Goal: Task Accomplishment & Management: Complete application form

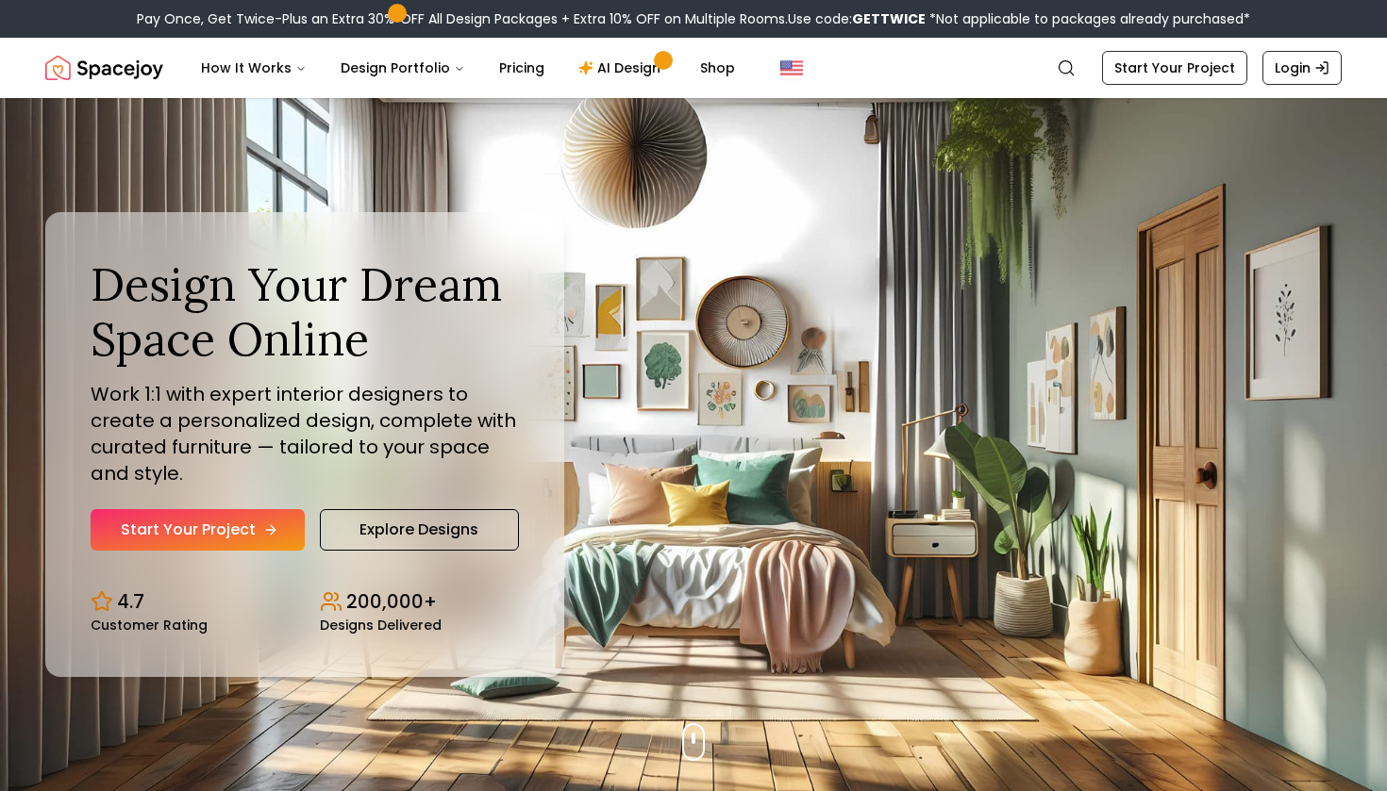
click at [256, 523] on link "Start Your Project" at bounding box center [198, 530] width 214 height 42
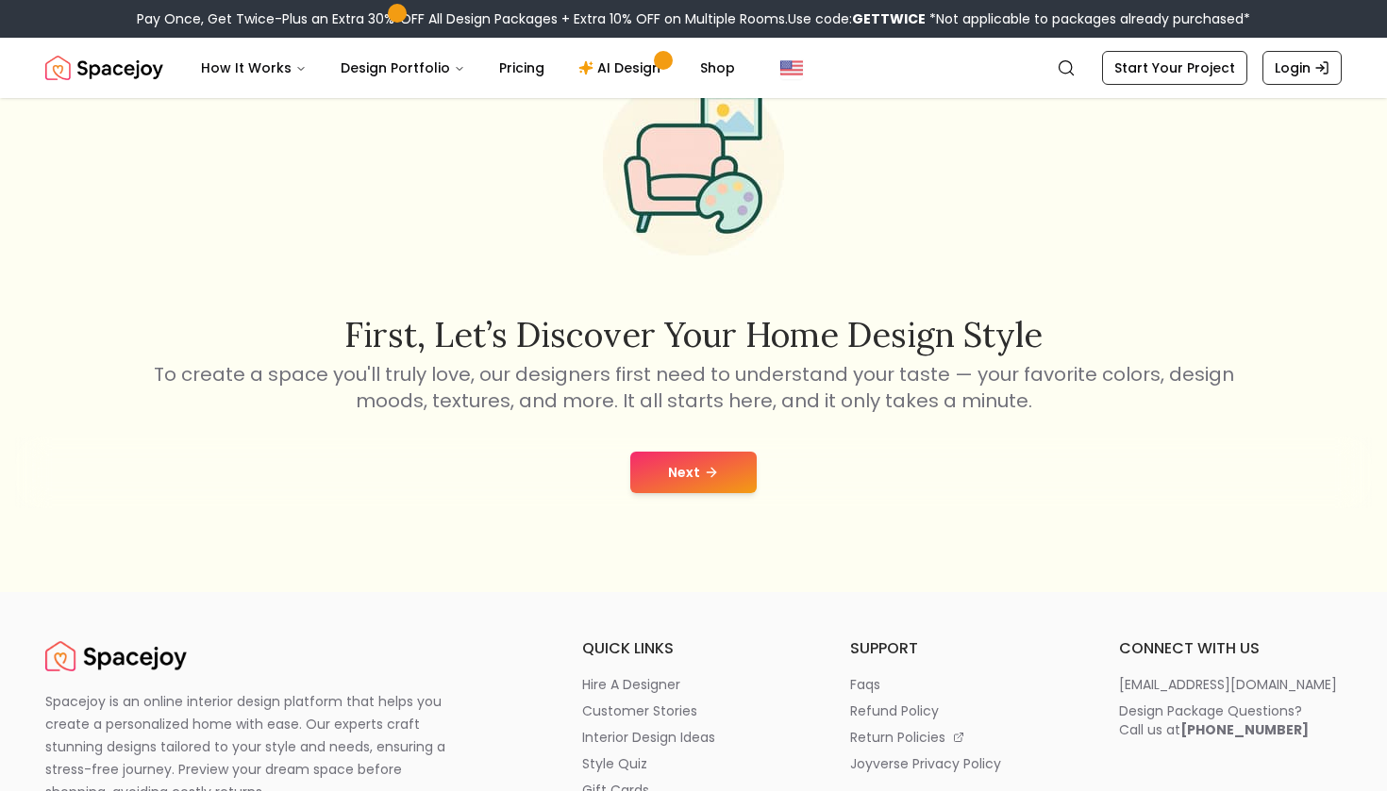
scroll to position [143, 0]
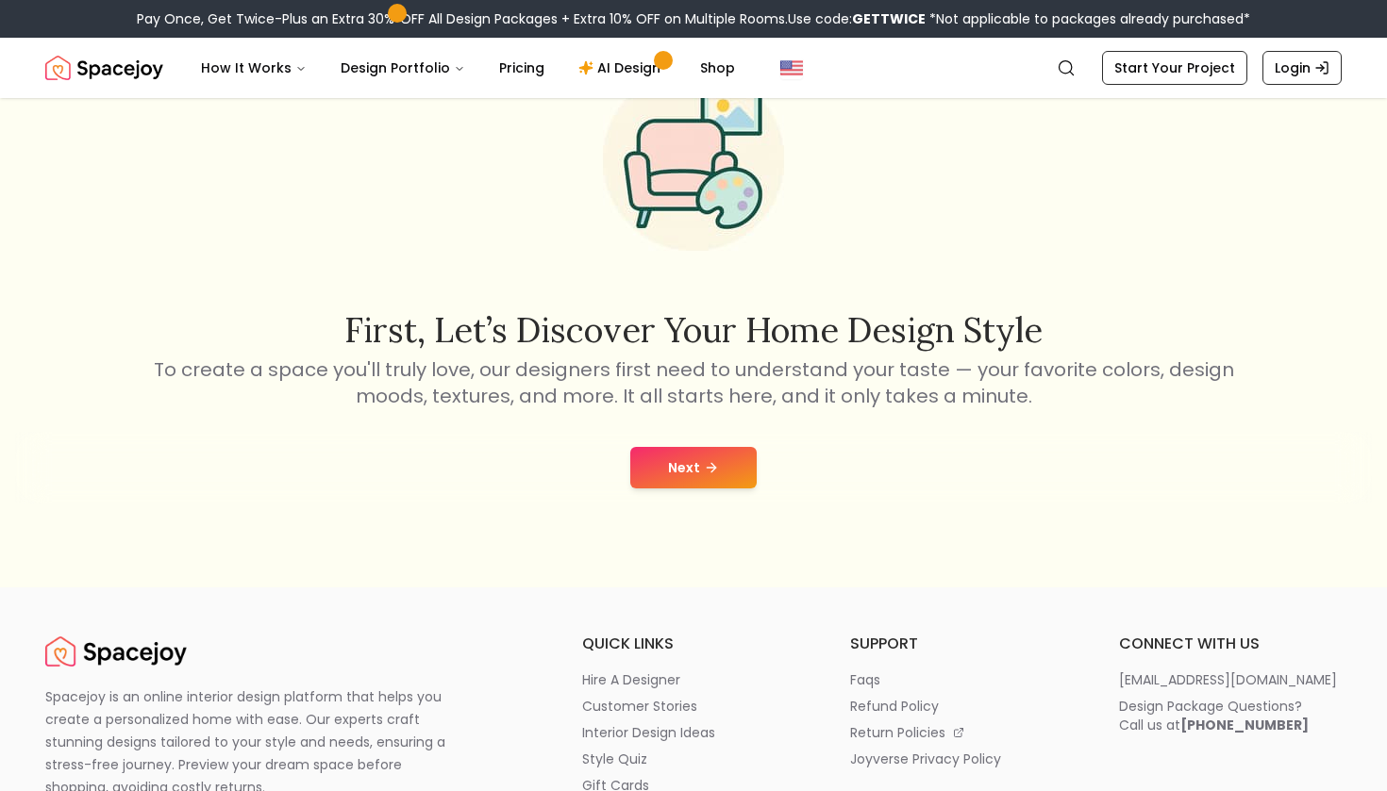
click at [687, 477] on button "Next" at bounding box center [693, 468] width 126 height 42
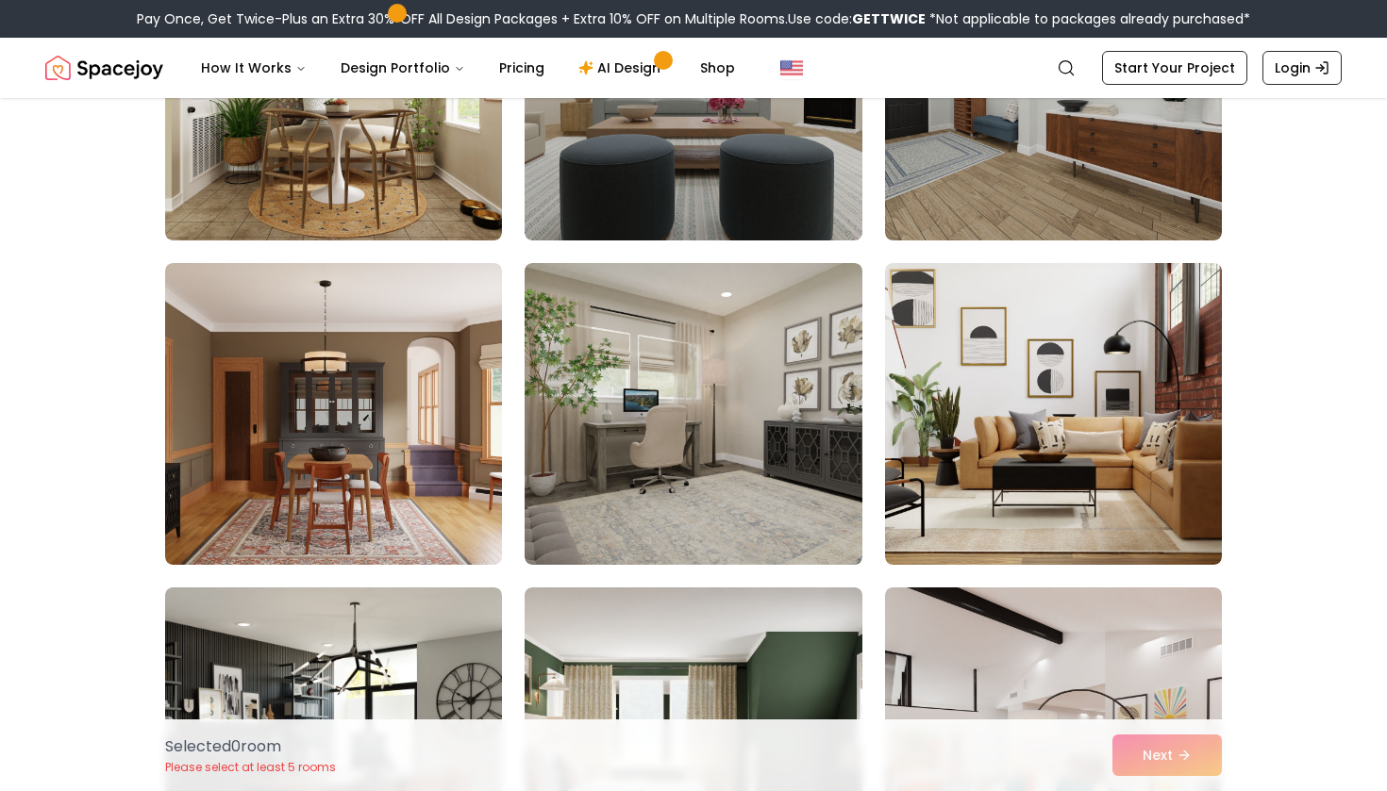
scroll to position [2595, 0]
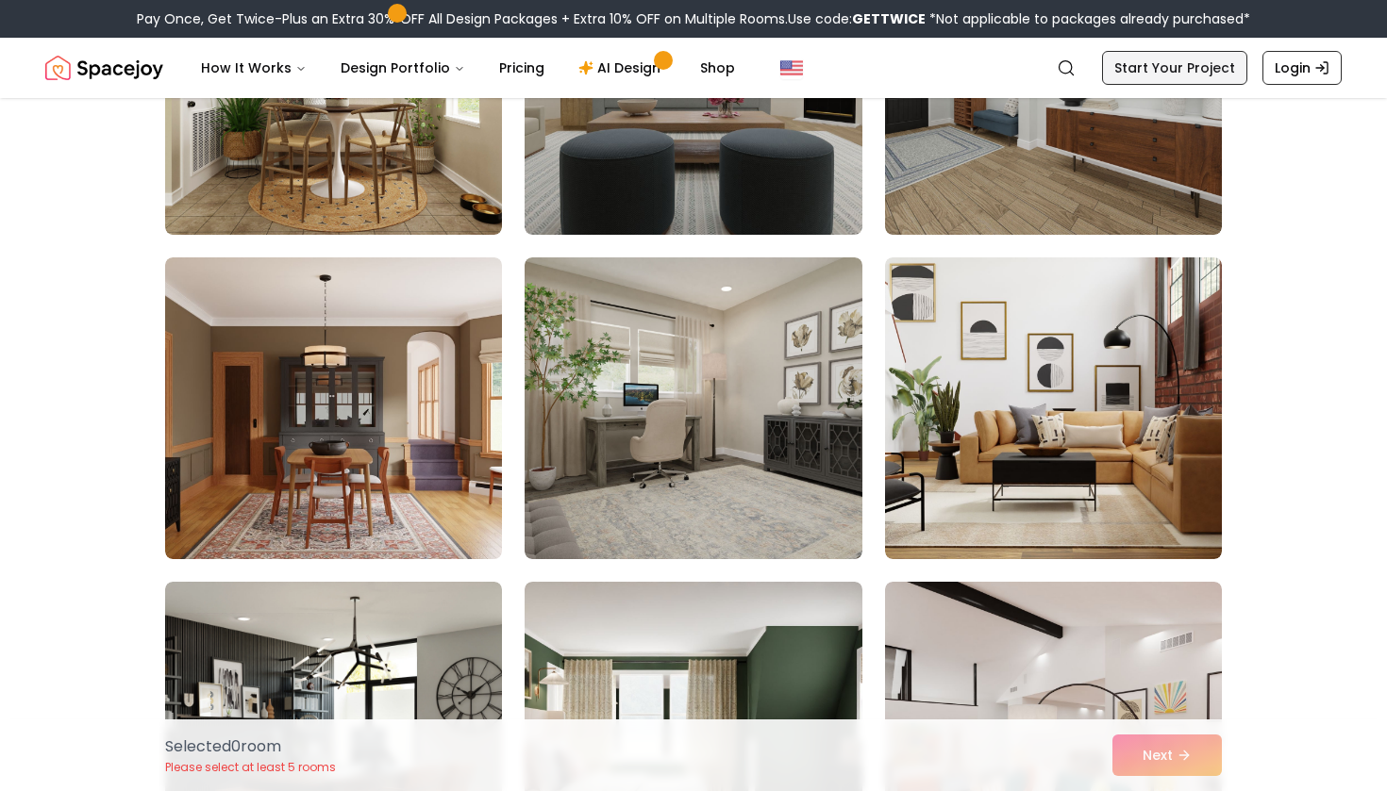
click at [1154, 61] on link "Start Your Project" at bounding box center [1174, 68] width 145 height 34
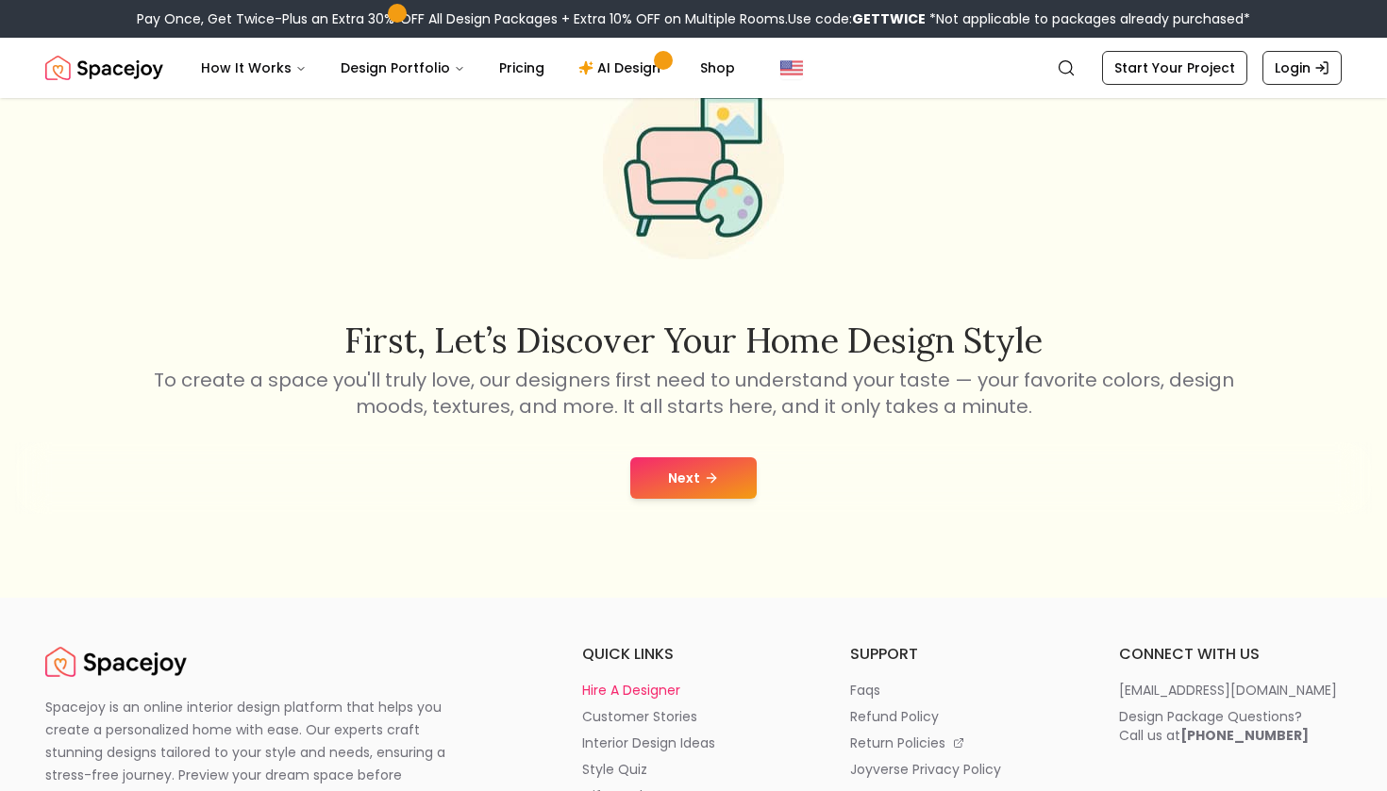
scroll to position [141, 0]
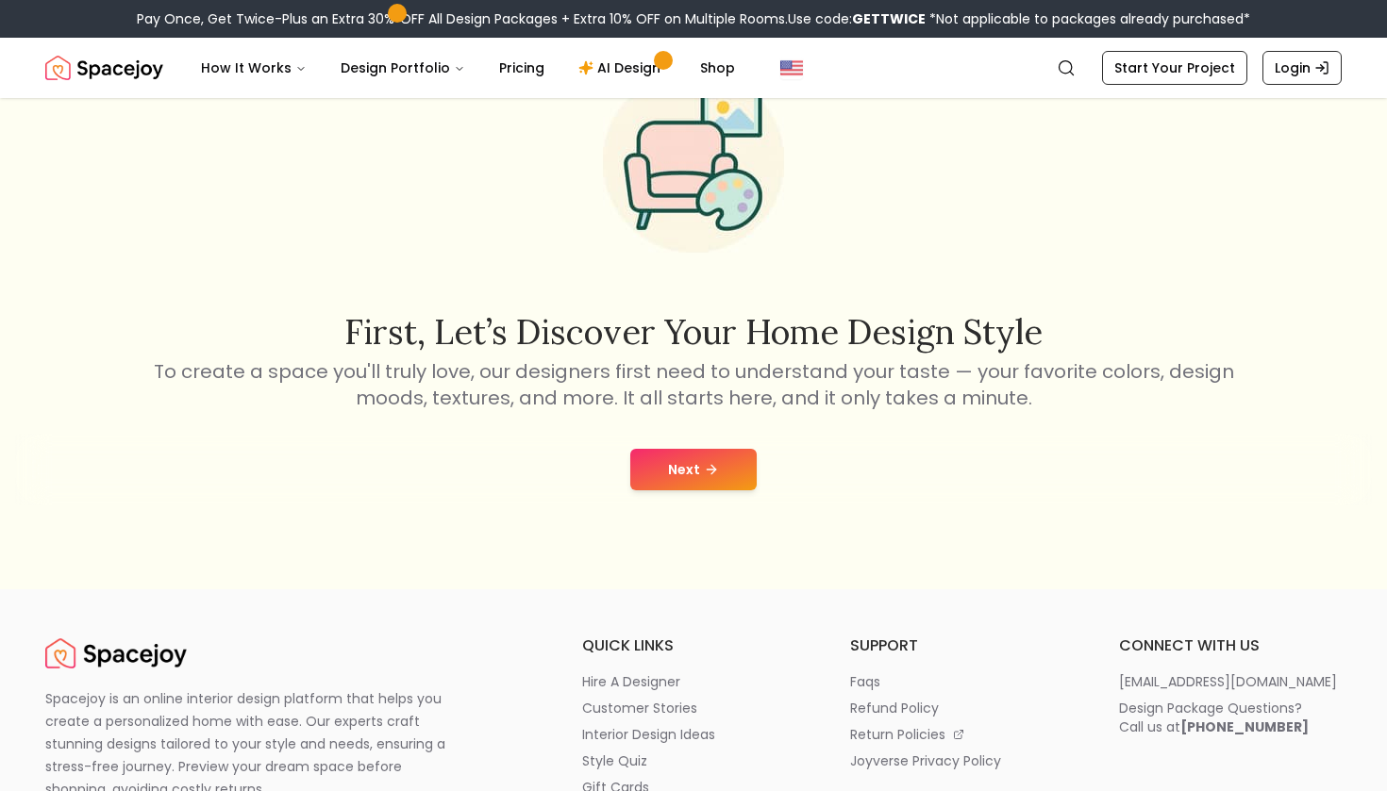
click at [701, 461] on button "Next" at bounding box center [693, 470] width 126 height 42
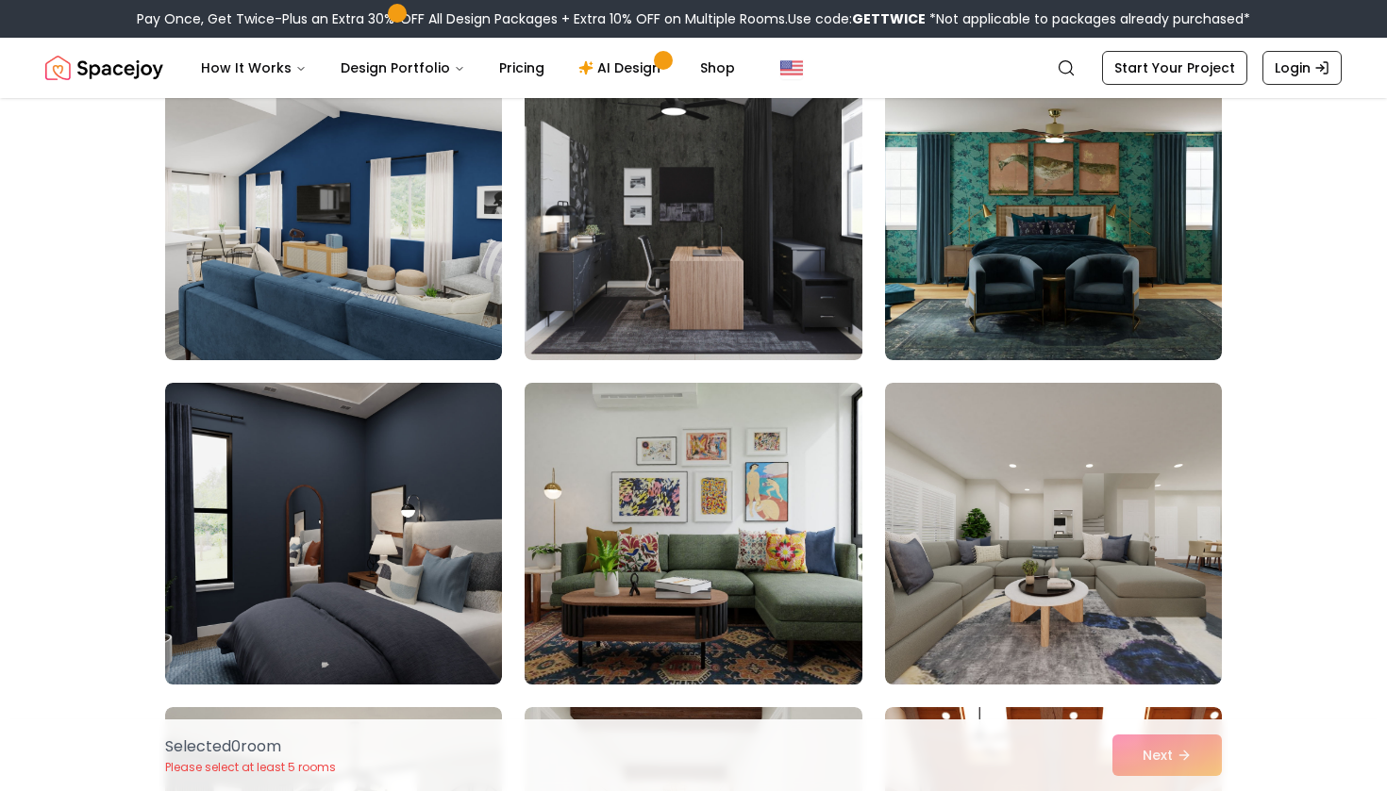
scroll to position [3436, 0]
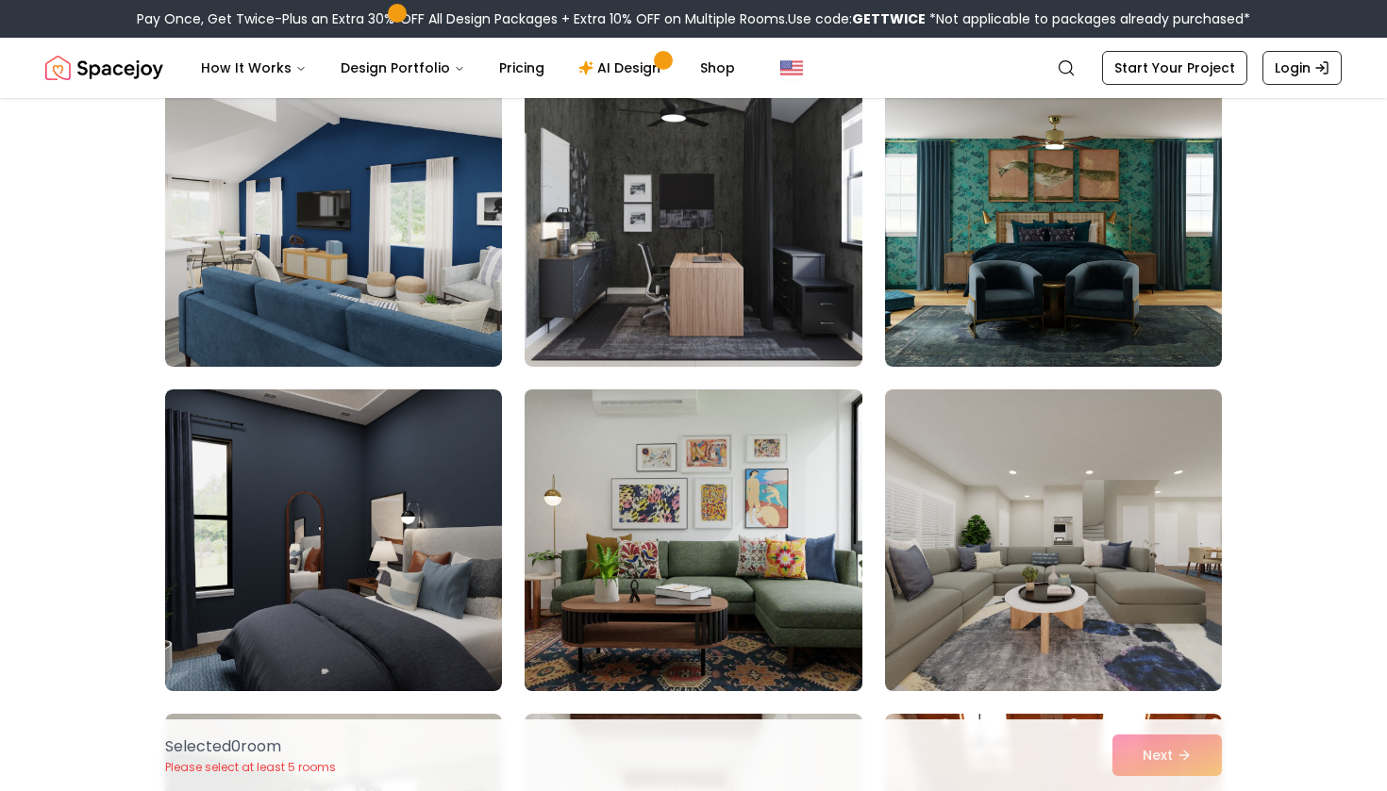
click at [711, 497] on img at bounding box center [693, 540] width 354 height 317
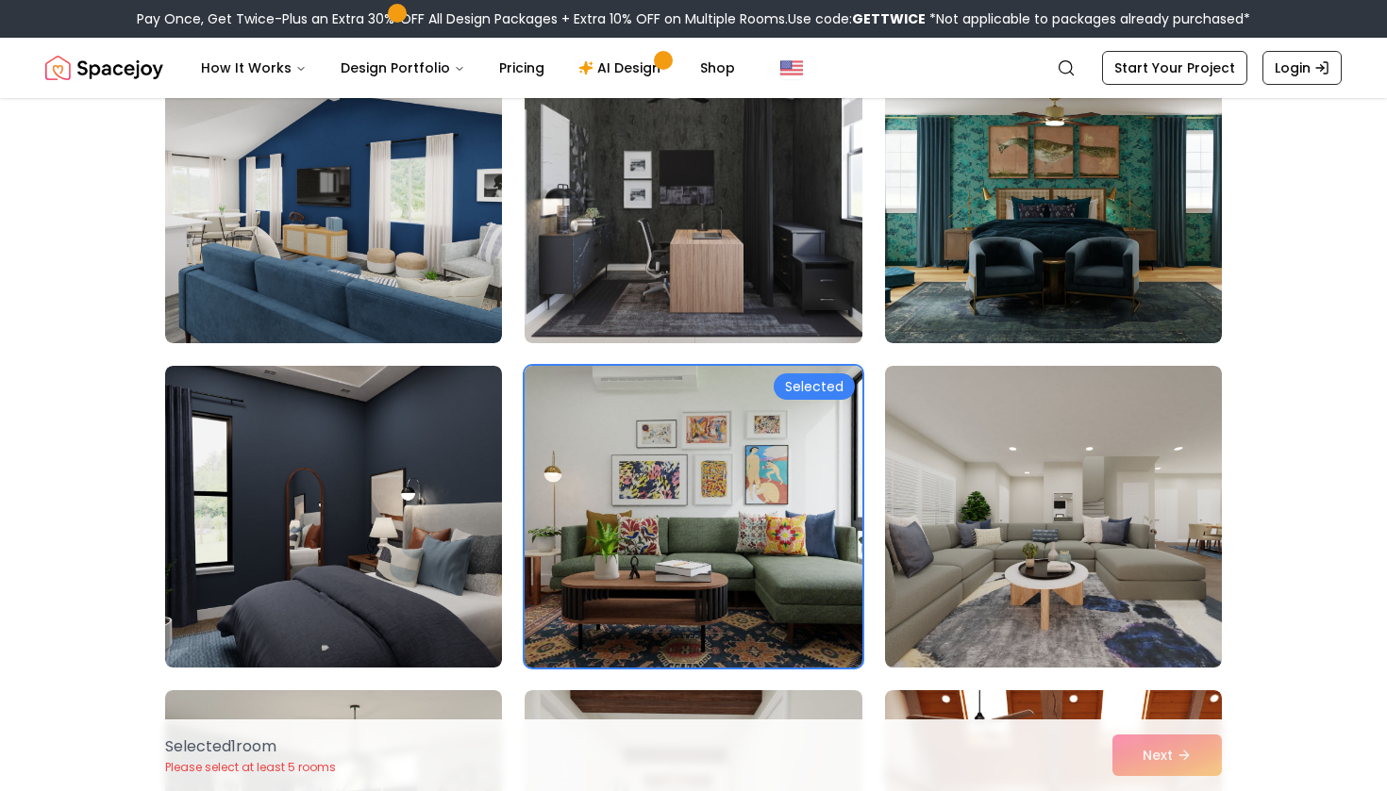
scroll to position [3464, 0]
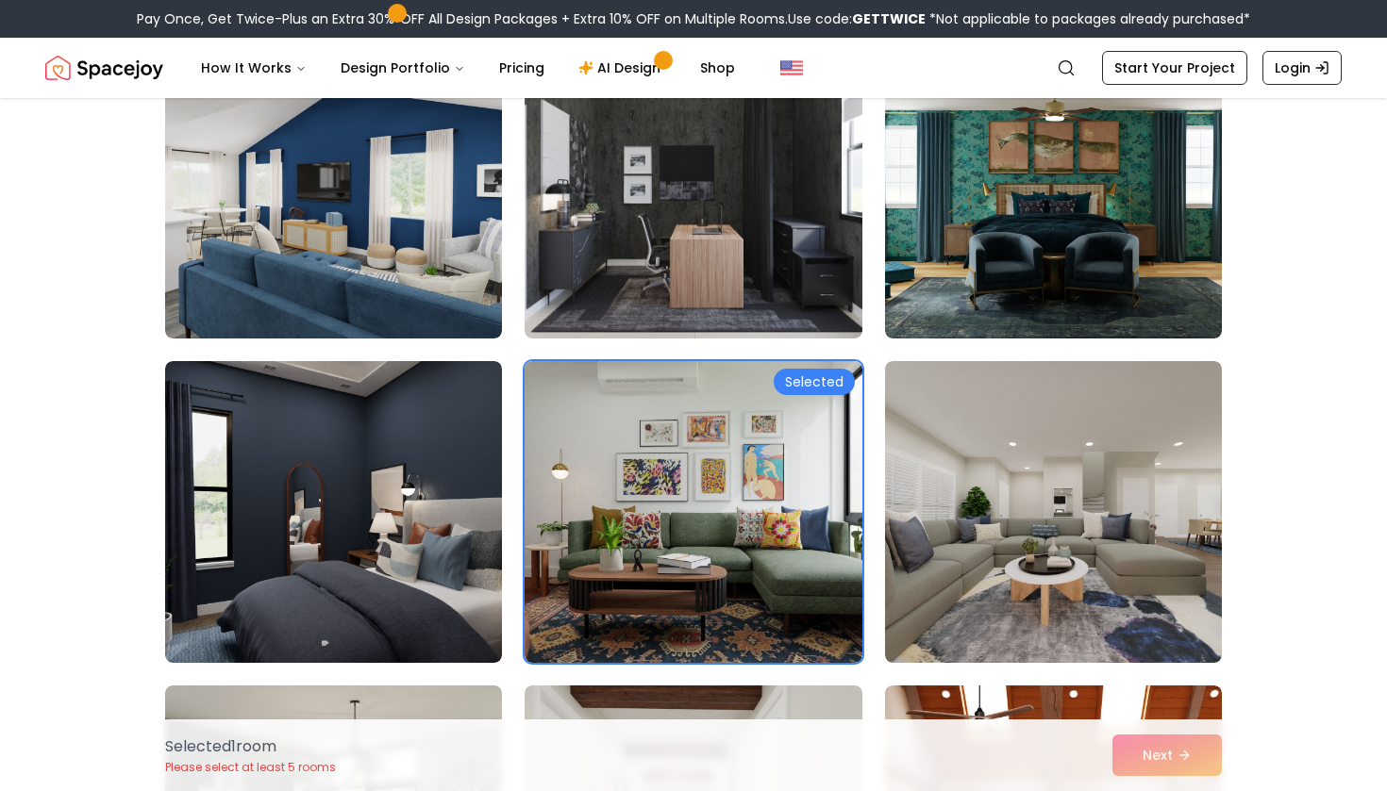
click at [1187, 745] on div "Selected 1 room Please select at least 5 rooms Next" at bounding box center [693, 756] width 1087 height 72
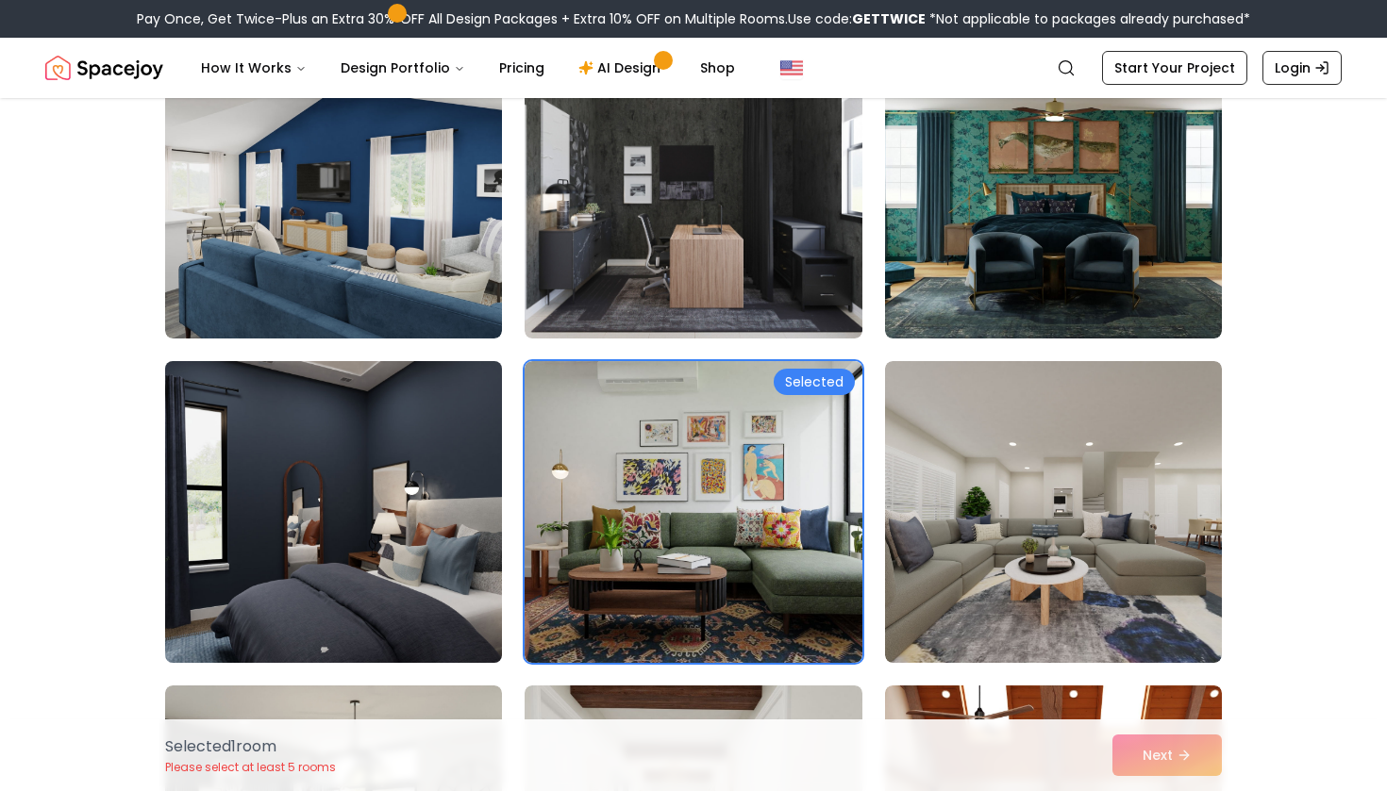
click at [413, 447] on img at bounding box center [334, 512] width 354 height 317
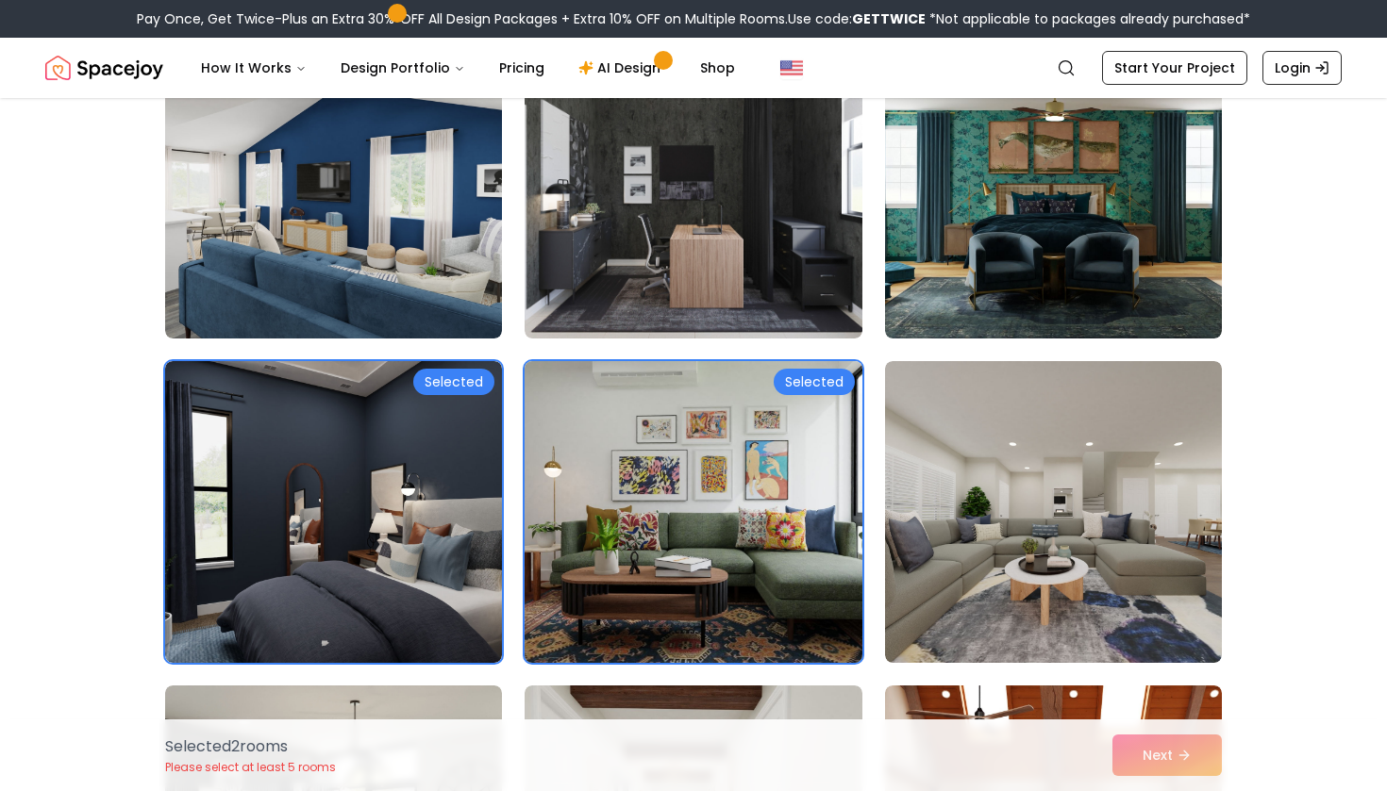
click at [654, 520] on img at bounding box center [693, 512] width 354 height 317
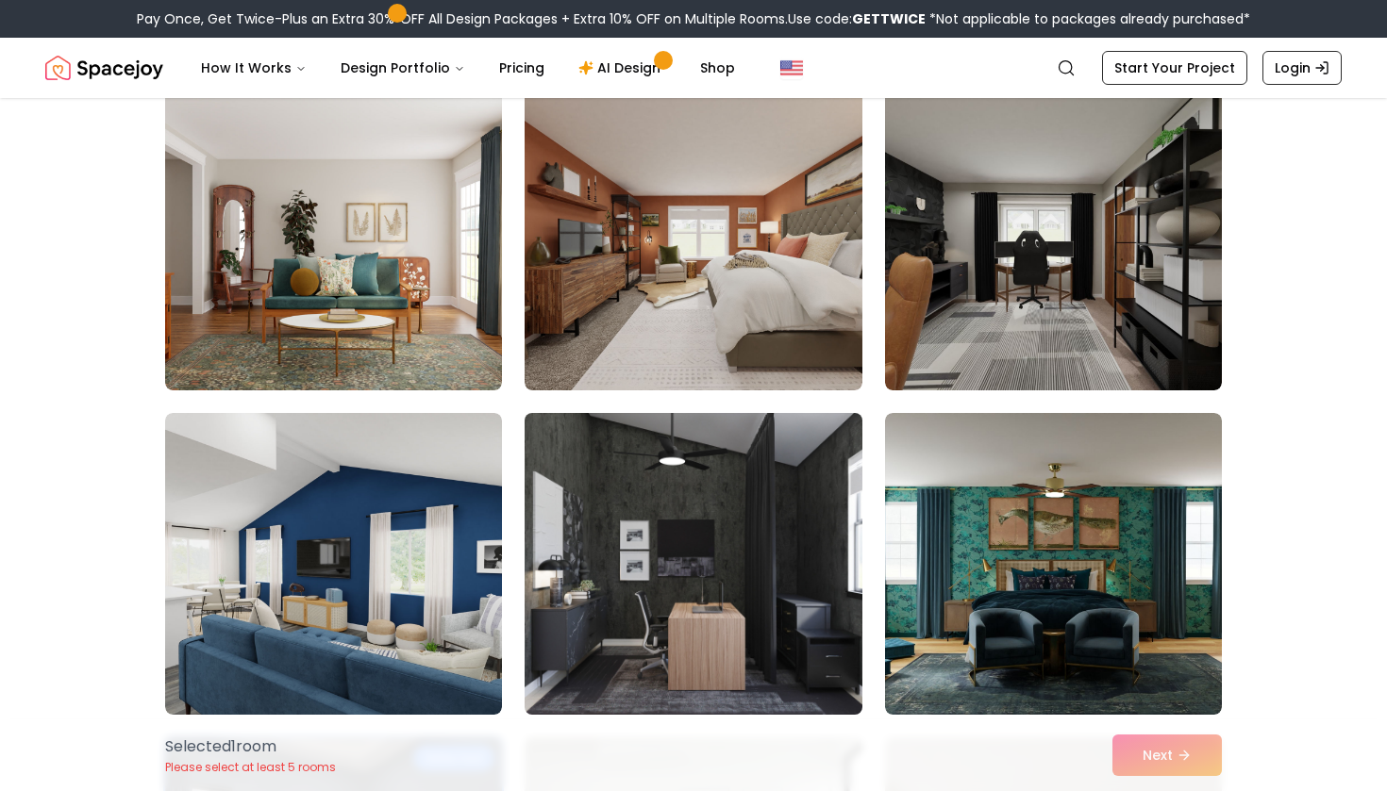
scroll to position [3081, 0]
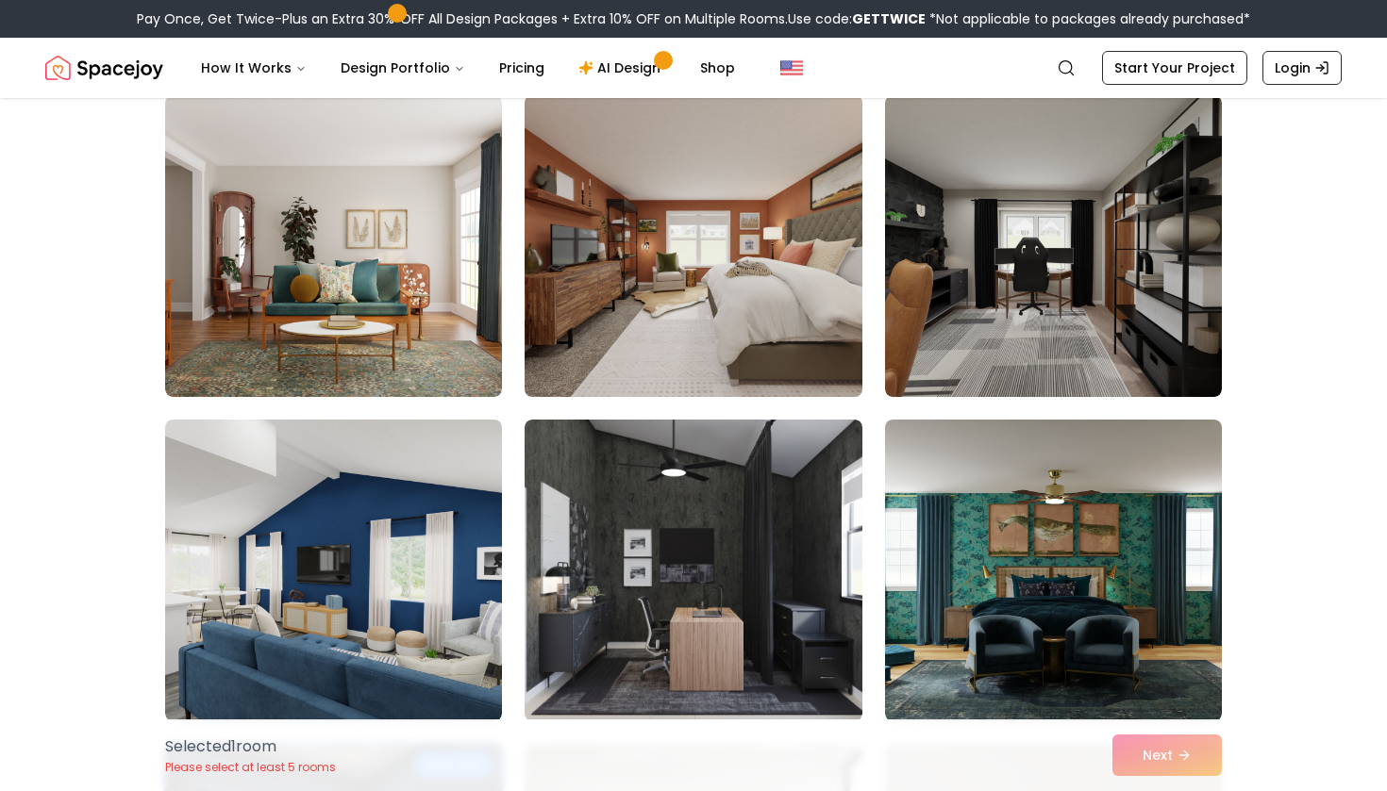
click at [691, 370] on img at bounding box center [693, 246] width 354 height 317
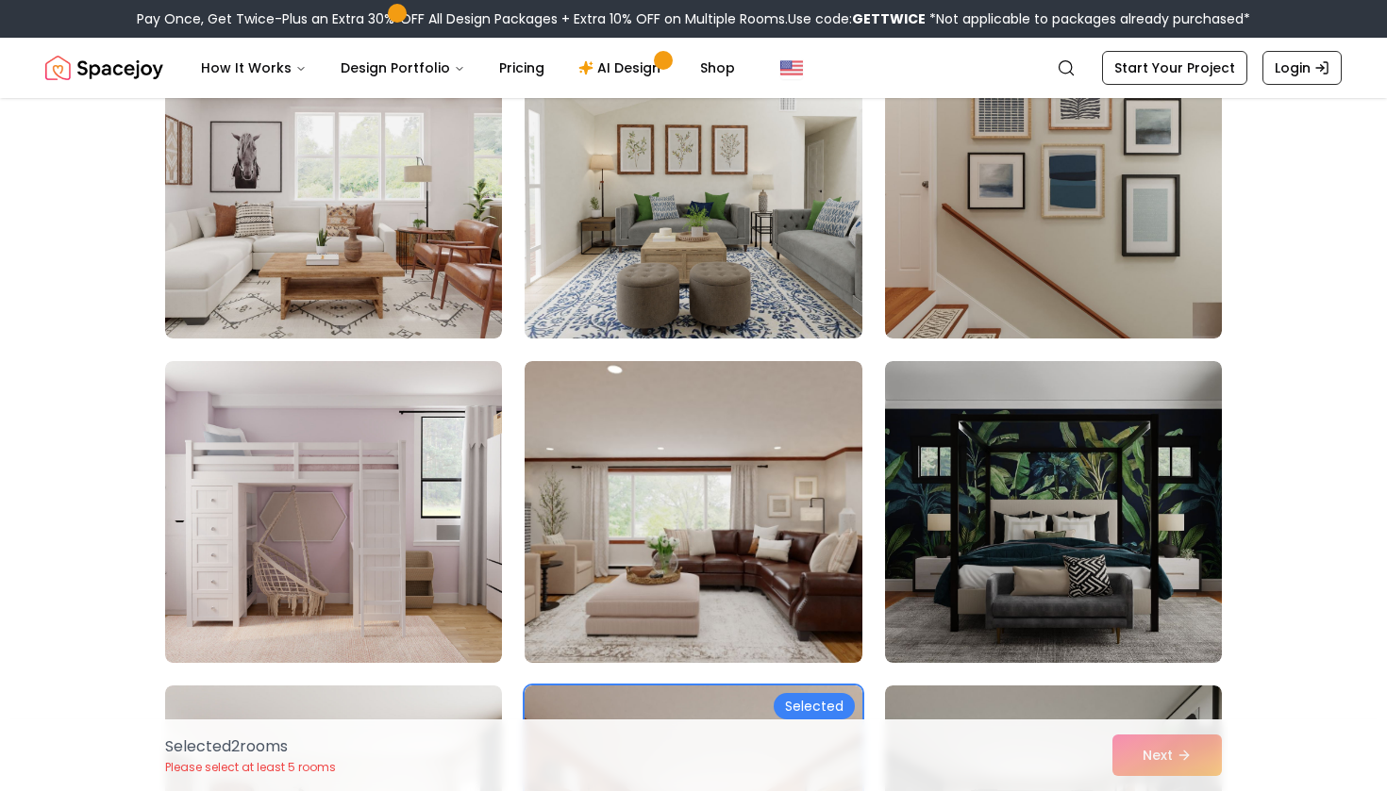
scroll to position [2497, 0]
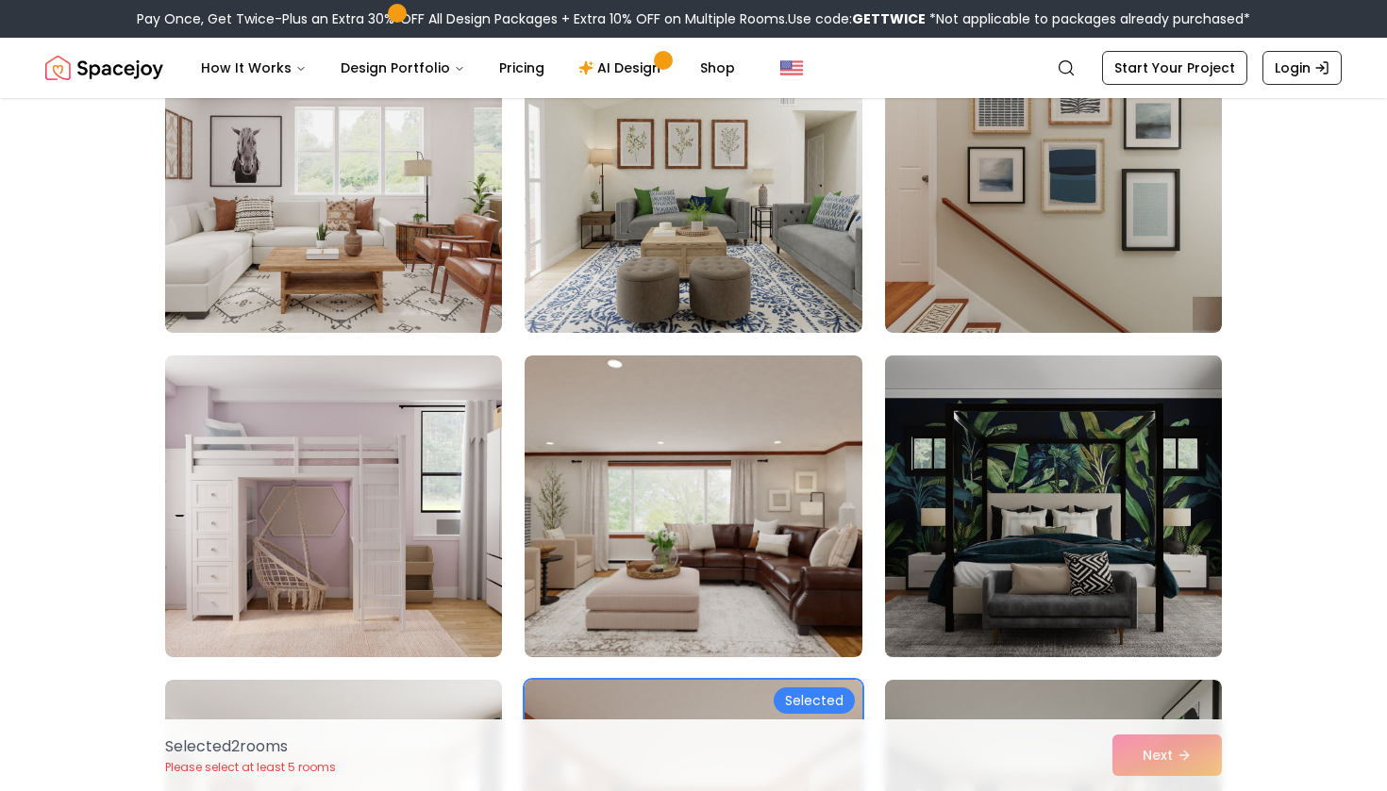
click at [1026, 517] on img at bounding box center [1053, 506] width 354 height 317
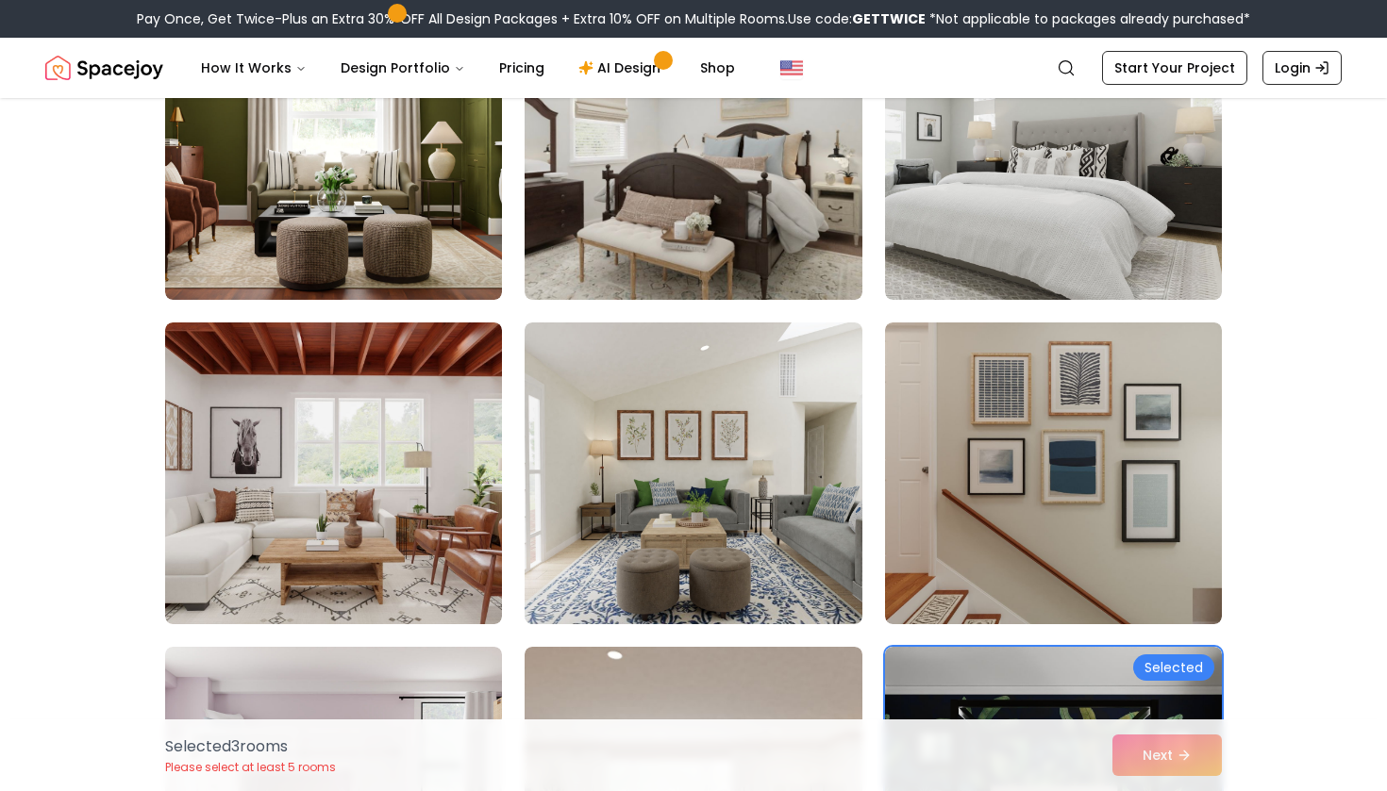
scroll to position [2088, 0]
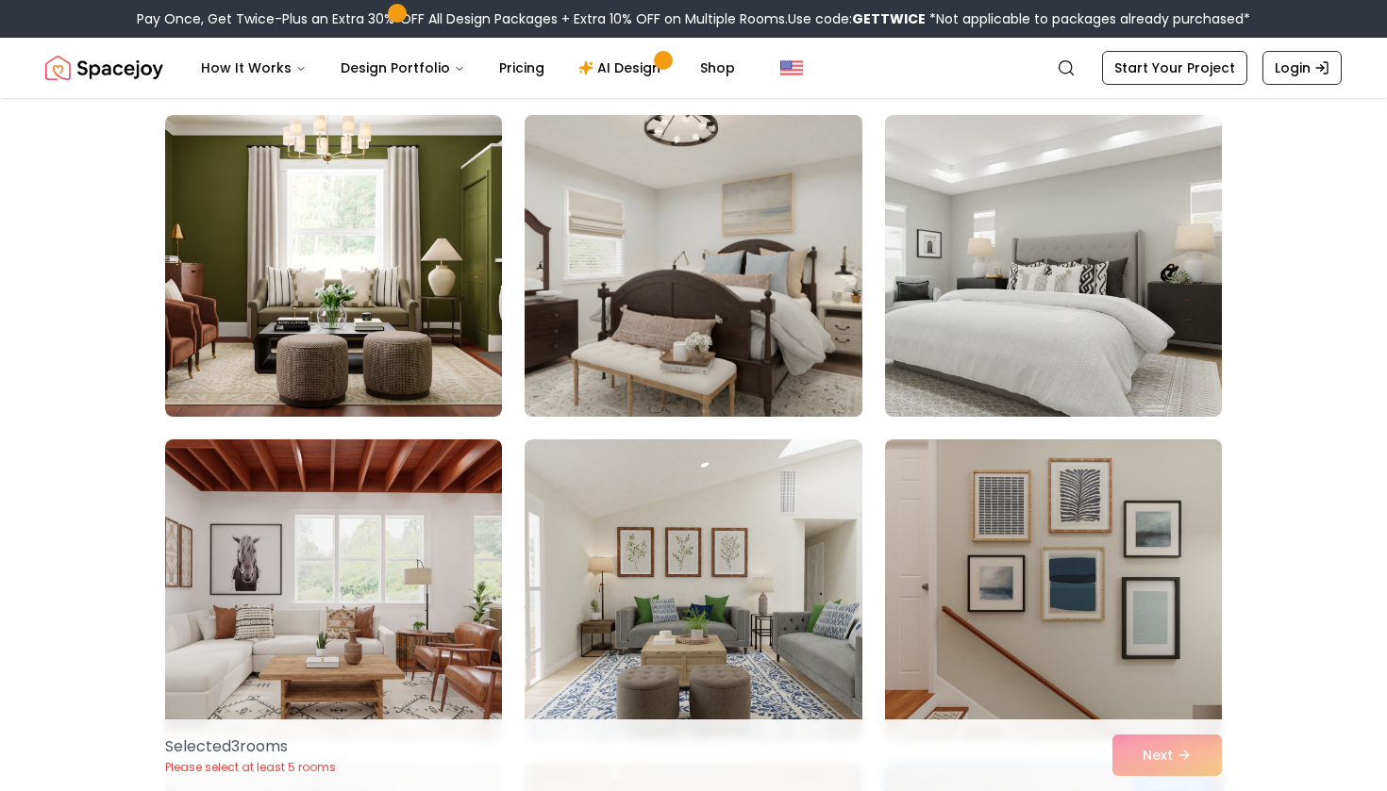
click at [635, 228] on img at bounding box center [693, 266] width 354 height 317
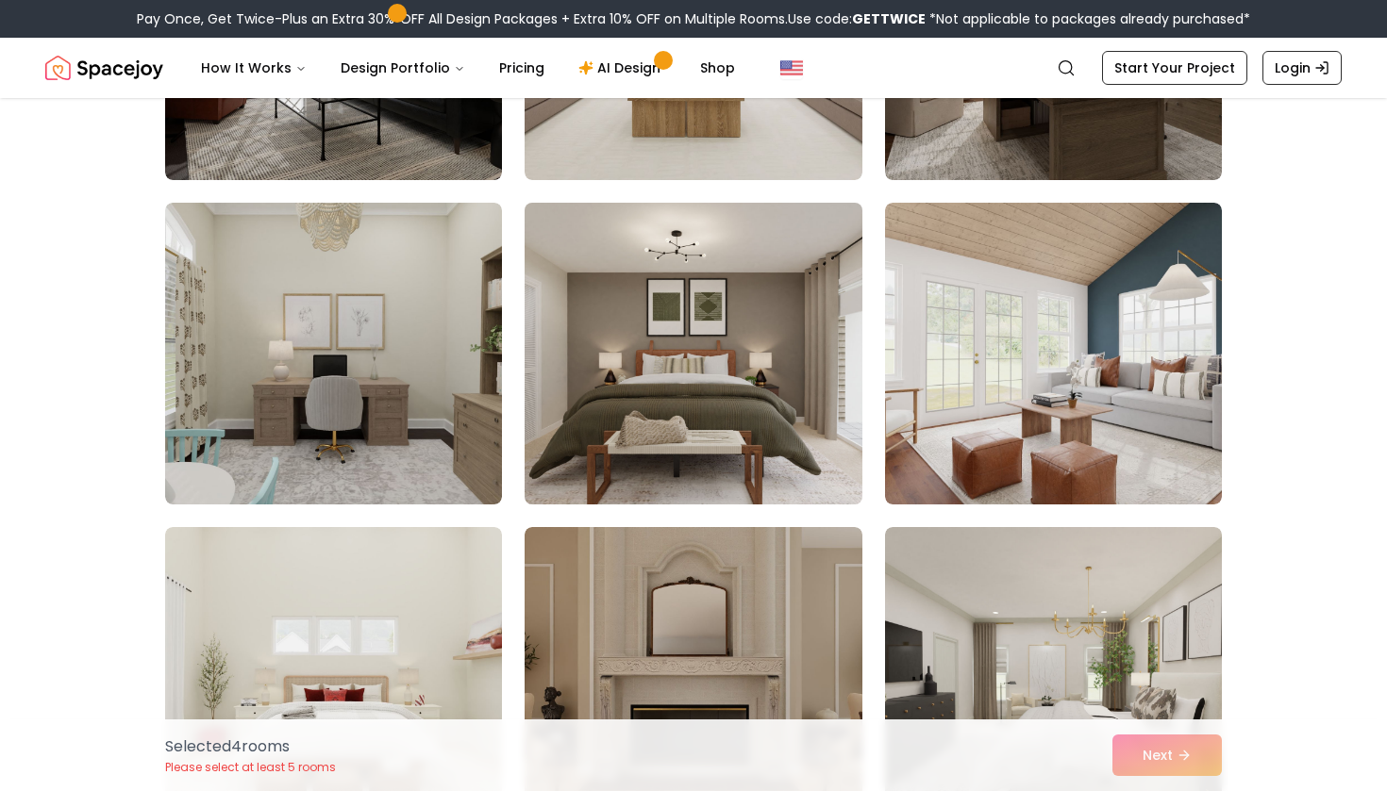
scroll to position [6544, 0]
click at [619, 379] on img at bounding box center [693, 352] width 354 height 317
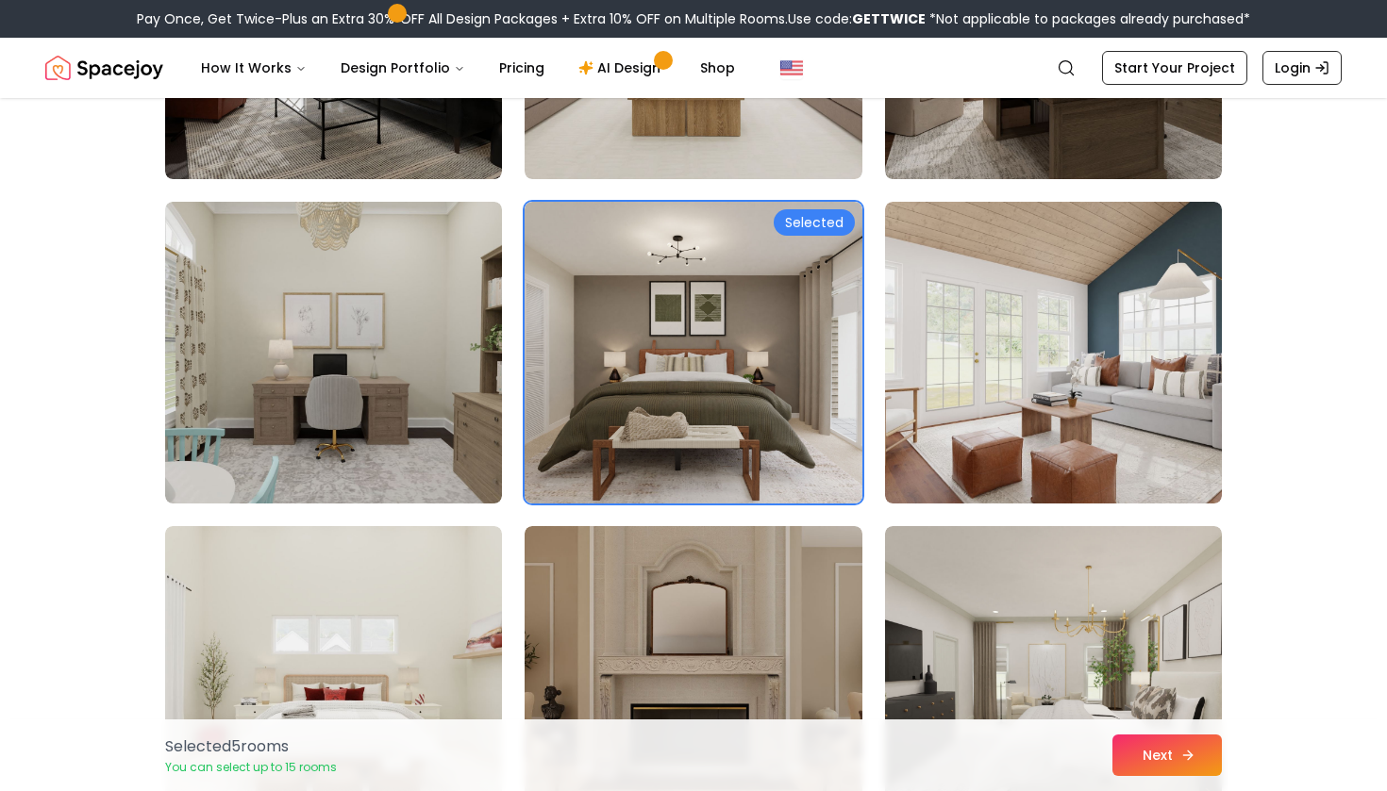
click at [1137, 747] on button "Next" at bounding box center [1166, 756] width 109 height 42
